Goal: Task Accomplishment & Management: Complete application form

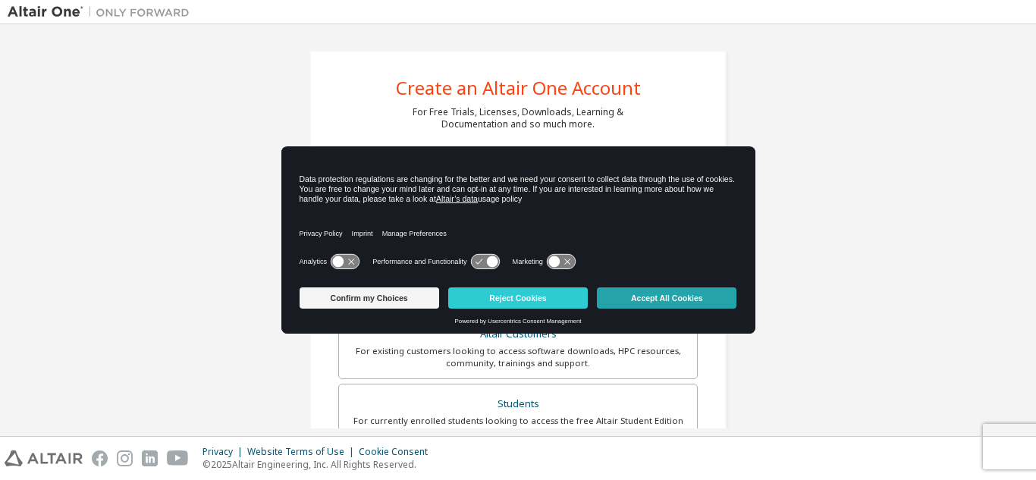
click at [648, 296] on button "Accept All Cookies" at bounding box center [667, 297] width 140 height 21
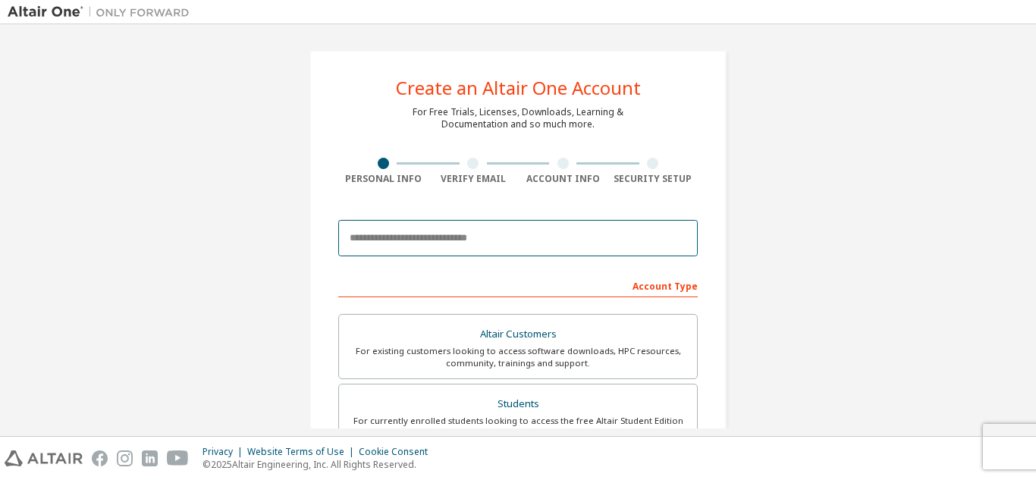
click at [513, 240] on input "email" at bounding box center [517, 238] width 359 height 36
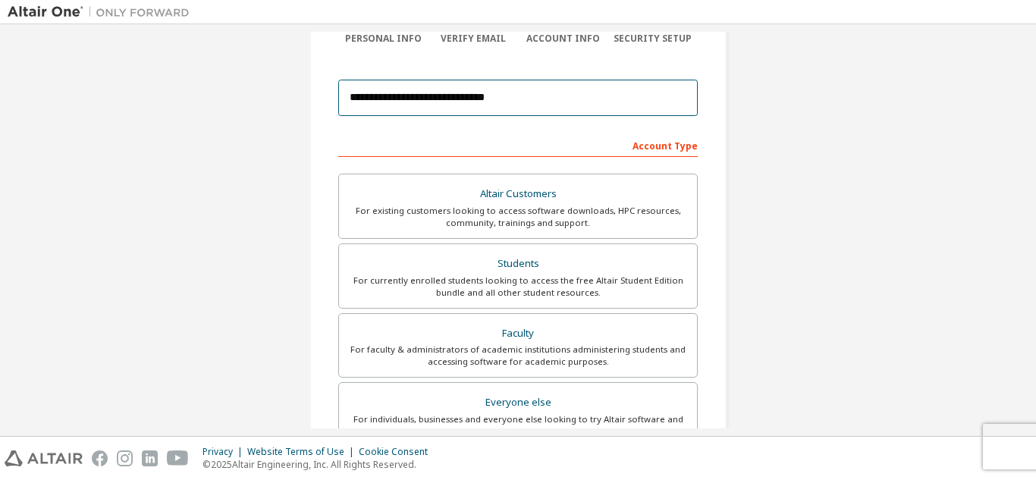
scroll to position [143, 0]
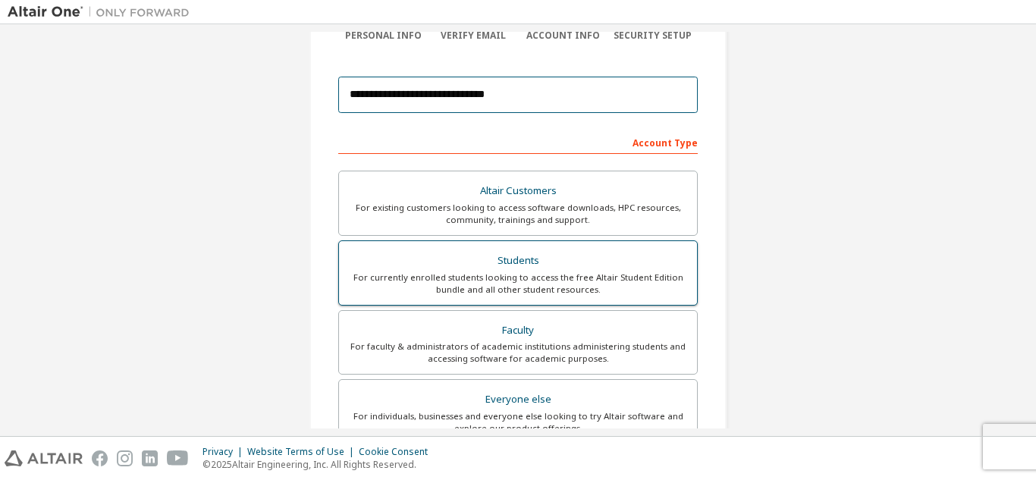
type input "**********"
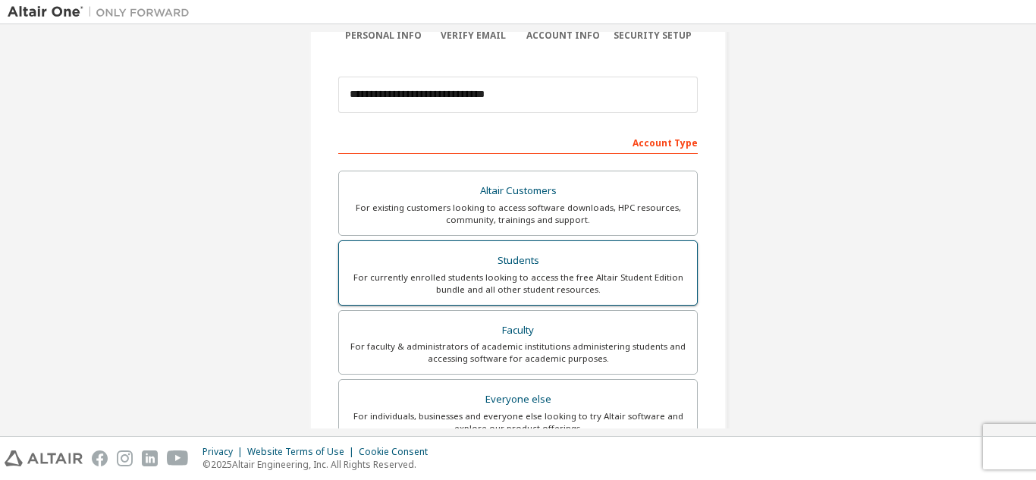
click at [522, 265] on div "Students" at bounding box center [518, 260] width 340 height 21
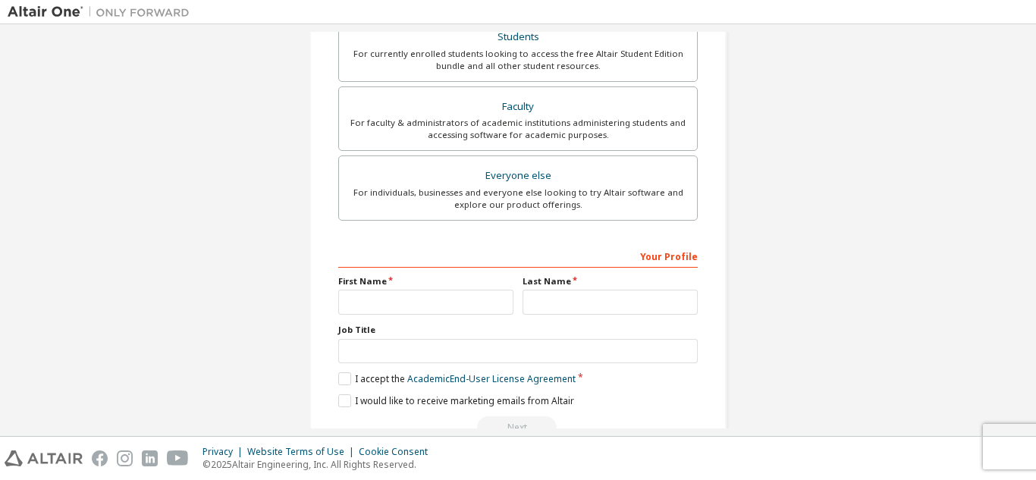
scroll to position [406, 0]
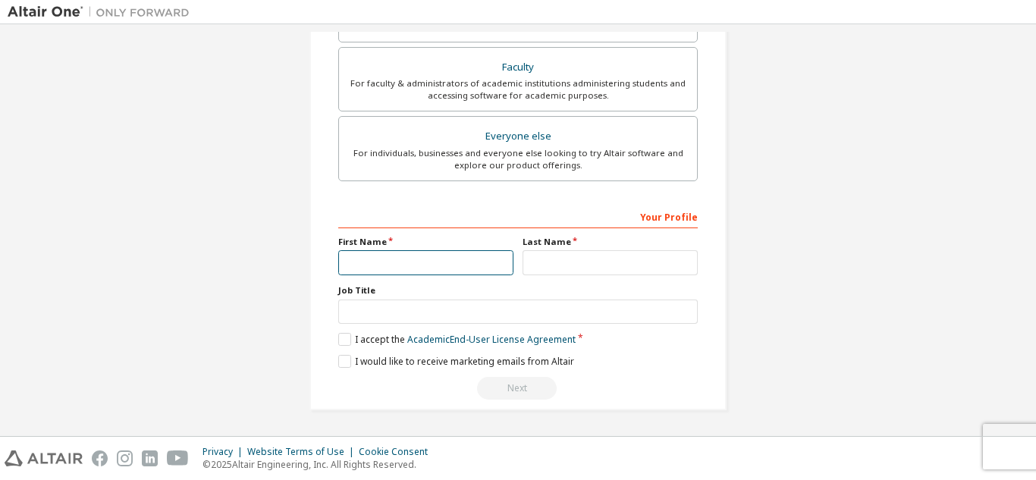
click at [448, 265] on input "text" at bounding box center [425, 262] width 175 height 25
type input "******"
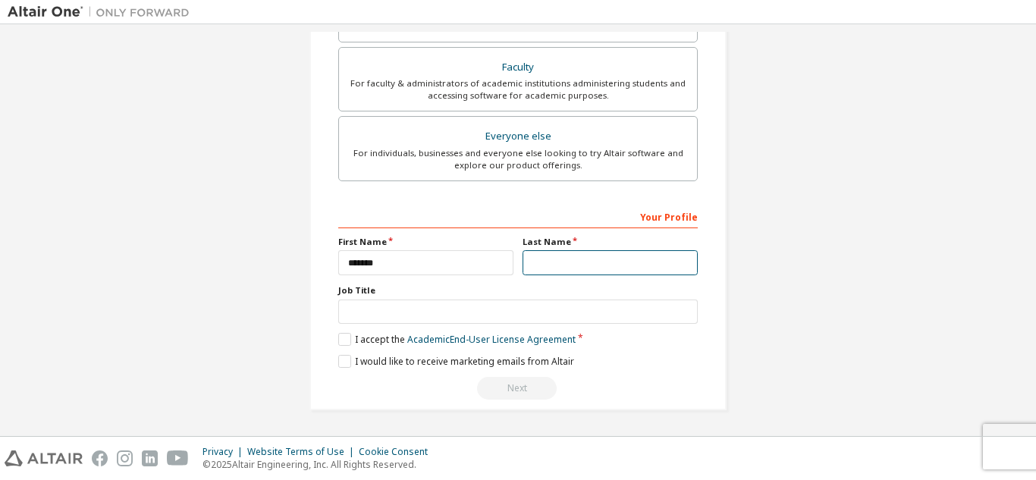
click at [557, 260] on input "text" at bounding box center [609, 262] width 175 height 25
type input "*******"
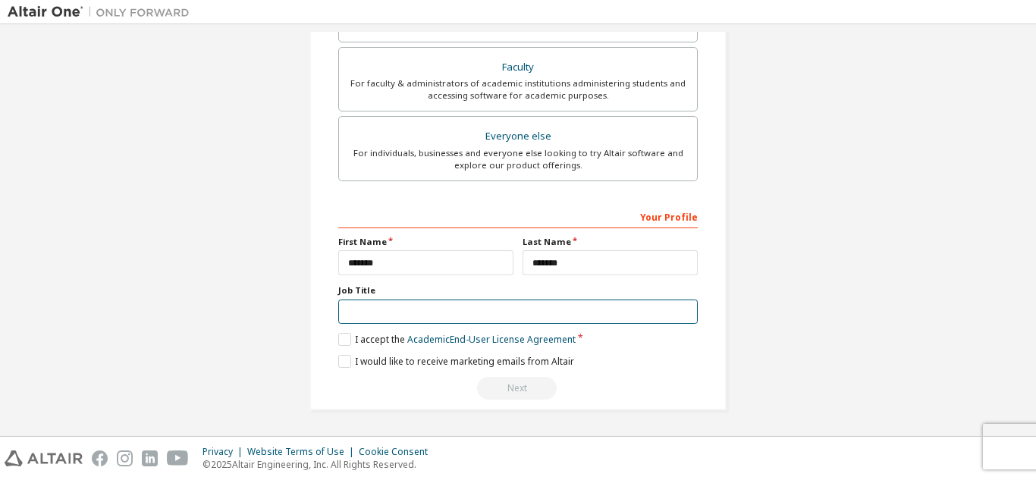
click at [465, 322] on input "text" at bounding box center [517, 312] width 359 height 25
type input "*"
type input "*******"
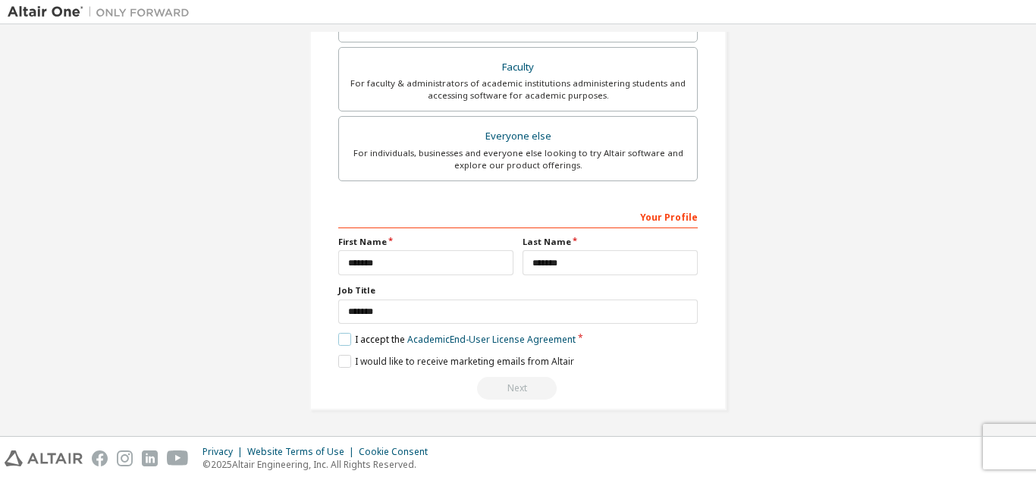
click at [340, 336] on label "I accept the Academic End-User License Agreement" at bounding box center [456, 339] width 237 height 13
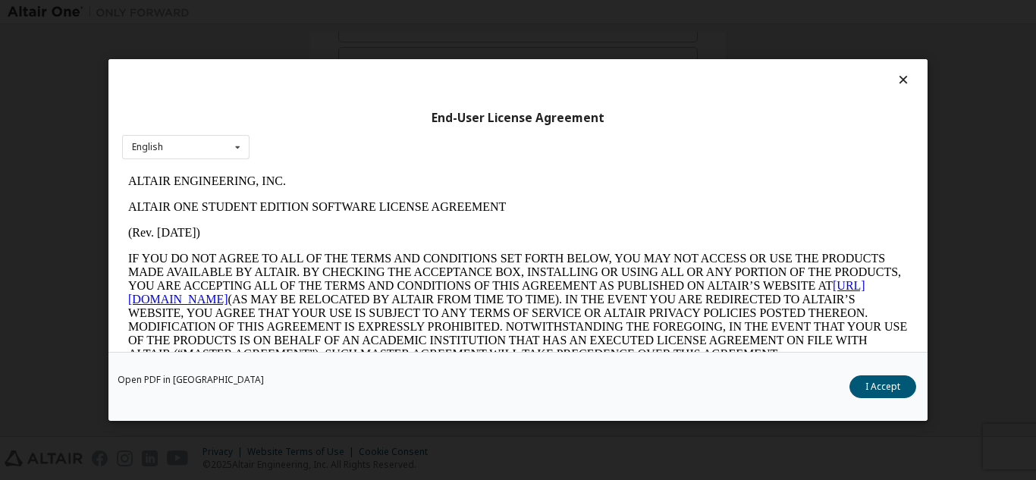
scroll to position [0, 0]
click at [559, 75] on div at bounding box center [518, 83] width 792 height 21
click at [888, 386] on button "I Accept" at bounding box center [882, 386] width 67 height 23
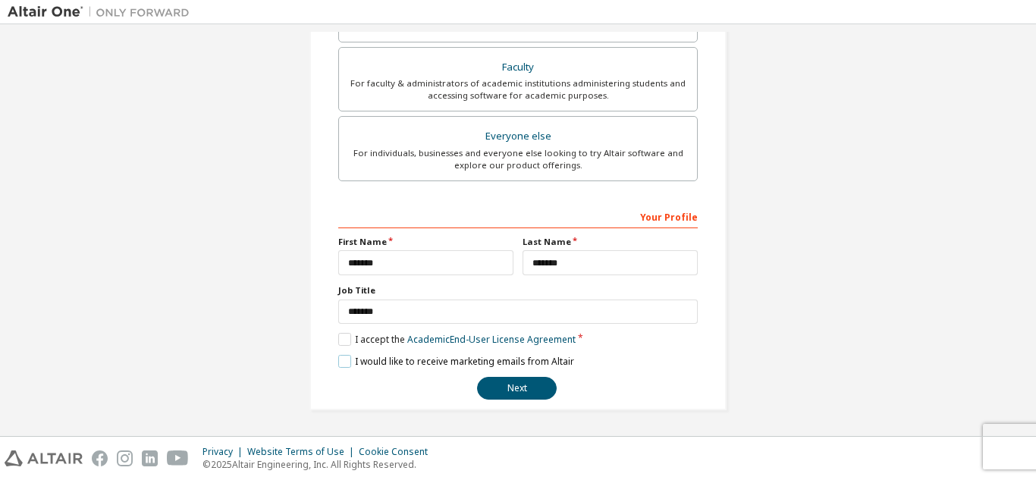
click at [344, 365] on label "I would like to receive marketing emails from Altair" at bounding box center [456, 361] width 236 height 13
click at [509, 390] on button "Next" at bounding box center [517, 388] width 80 height 23
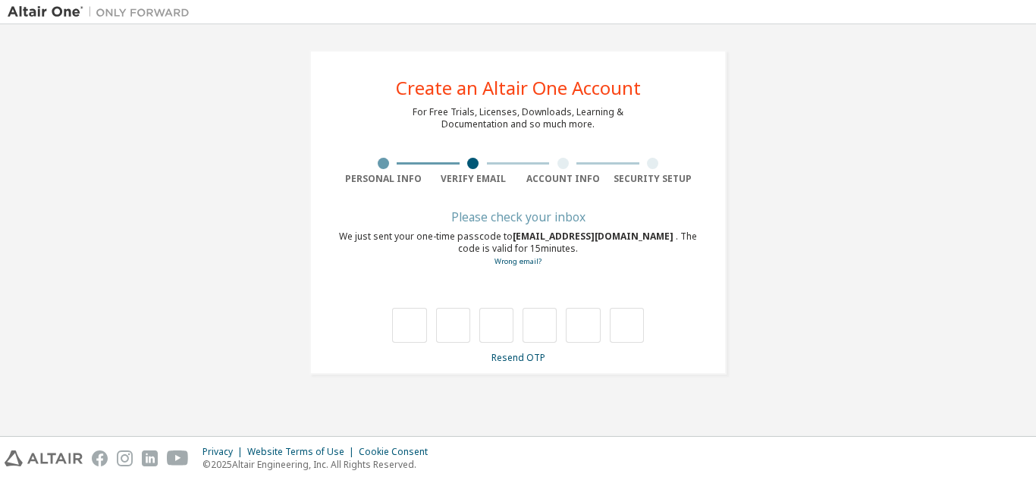
type input "*"
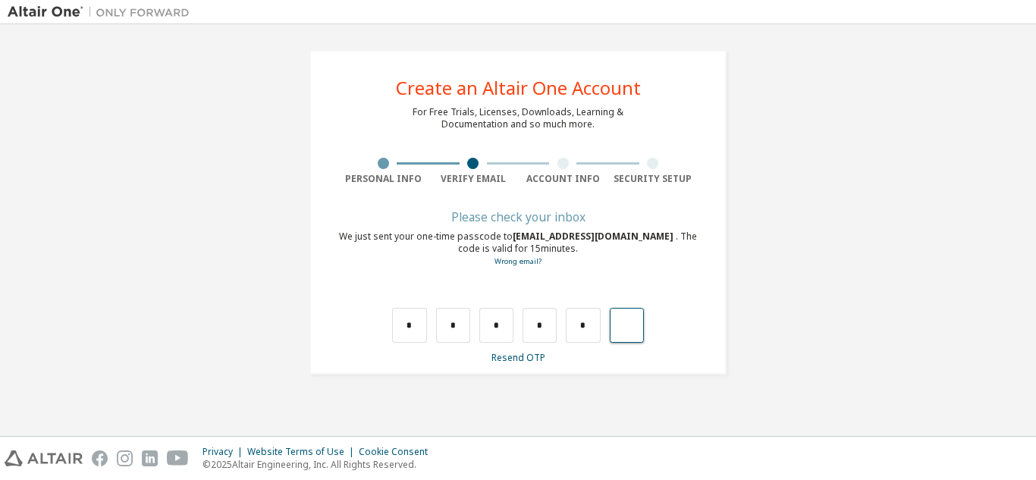
type input "*"
